Goal: Check status

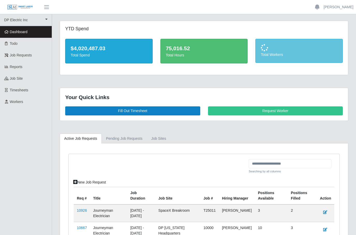
scroll to position [54, 0]
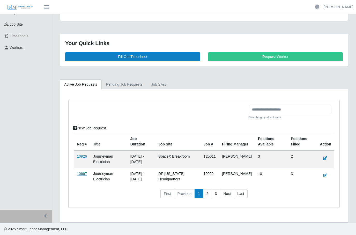
click at [83, 173] on link "10667" at bounding box center [82, 174] width 10 height 4
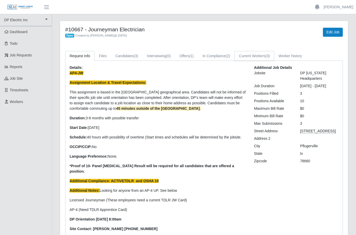
click at [273, 56] on link "Current Workers (3)" at bounding box center [255, 56] width 40 height 10
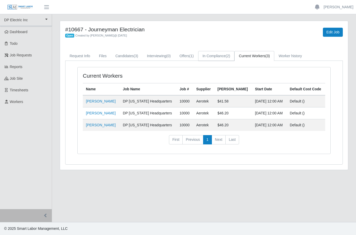
click at [225, 57] on link "In Compliance (2)" at bounding box center [216, 56] width 37 height 10
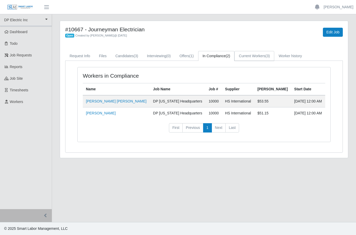
click at [268, 56] on link "Current Workers (3)" at bounding box center [255, 56] width 40 height 10
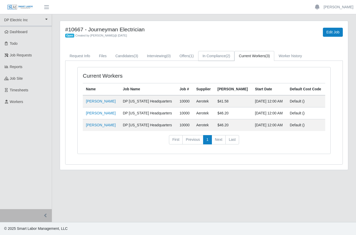
click at [229, 56] on link "In Compliance (2)" at bounding box center [216, 56] width 37 height 10
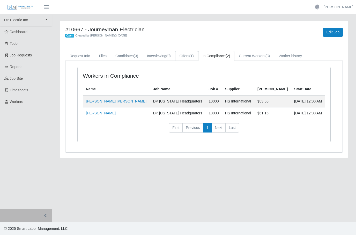
click at [194, 54] on span "(1)" at bounding box center [192, 56] width 4 height 4
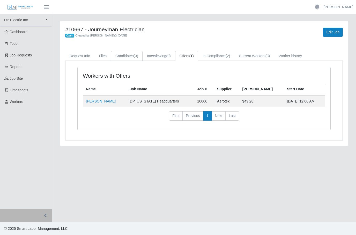
click at [127, 53] on link "Candidates (3)" at bounding box center [127, 56] width 32 height 10
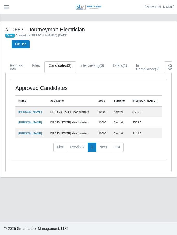
click at [164, 67] on link "Current Workers (3)" at bounding box center [177, 67] width 27 height 12
